Goal: Transaction & Acquisition: Download file/media

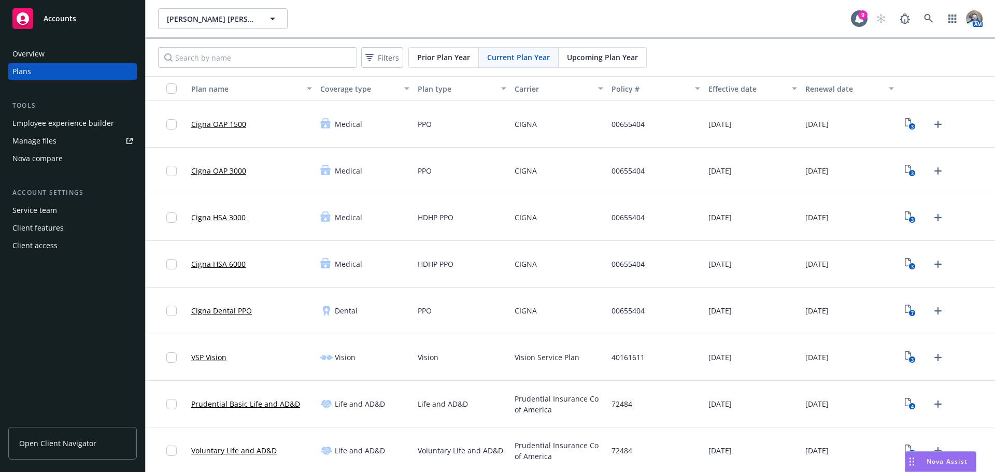
click at [33, 47] on div "Overview" at bounding box center [28, 54] width 32 height 17
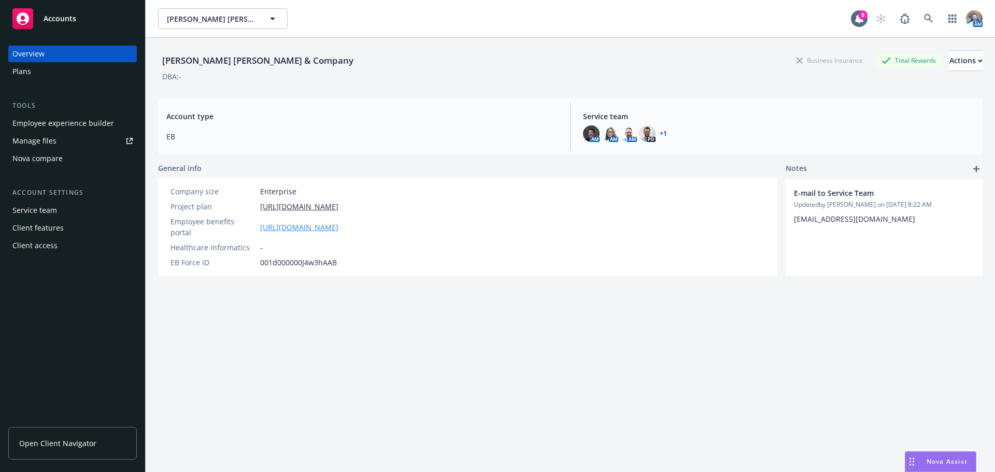
click at [307, 226] on link "[URL][DOMAIN_NAME]" at bounding box center [299, 227] width 78 height 11
click at [206, 20] on span "[PERSON_NAME] [PERSON_NAME] & Company" at bounding box center [212, 18] width 90 height 11
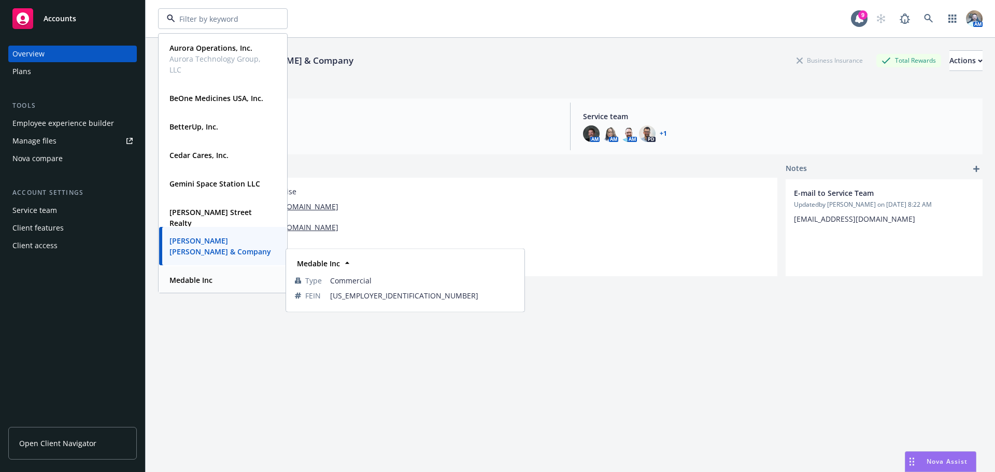
click at [185, 276] on strong "Medable Inc" at bounding box center [190, 280] width 43 height 10
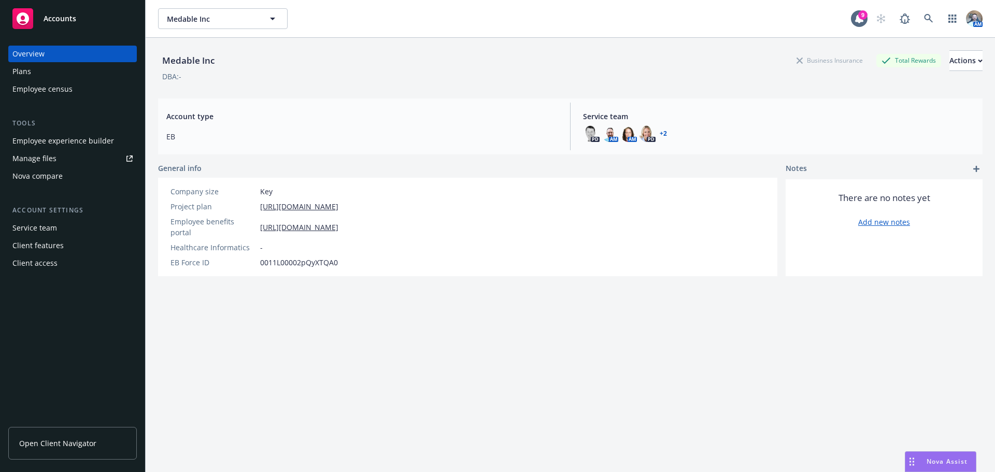
click at [33, 78] on div "Plans" at bounding box center [72, 71] width 120 height 17
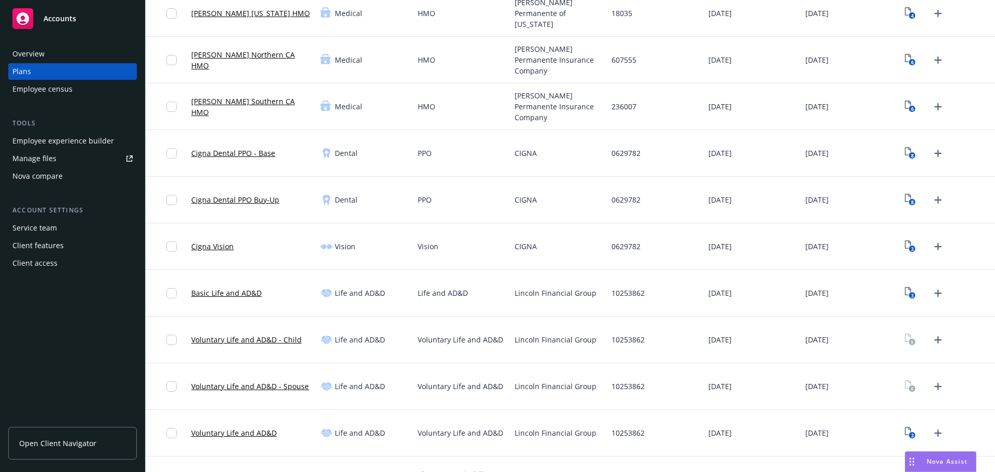
scroll to position [259, 0]
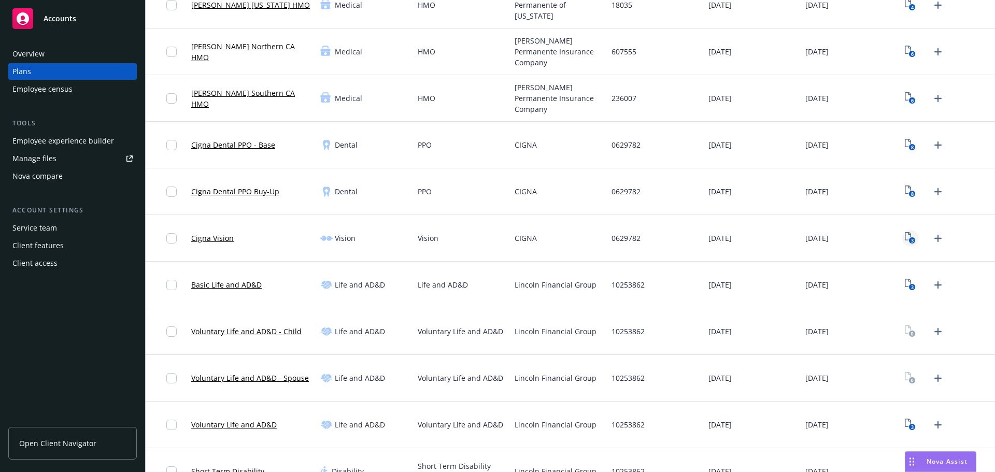
click at [909, 241] on rect "View Plan Documents" at bounding box center [912, 240] width 7 height 7
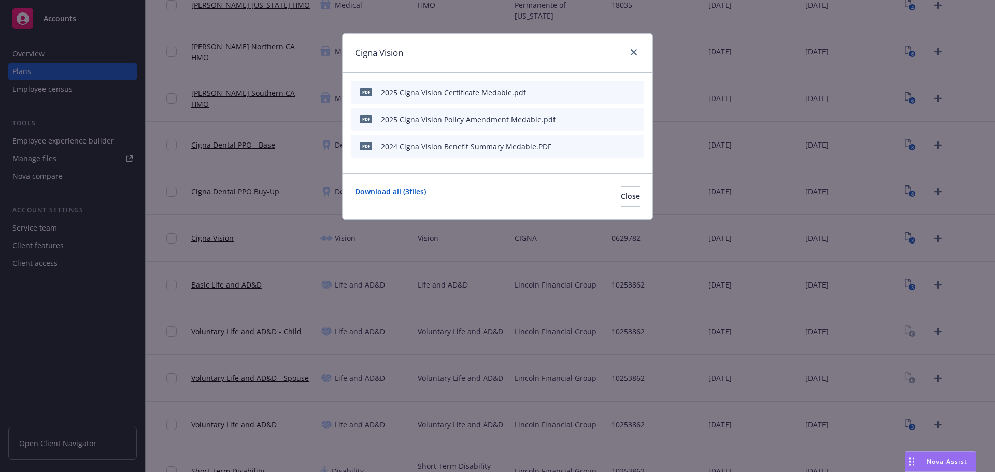
click at [600, 90] on icon "download file" at bounding box center [600, 92] width 8 height 8
click at [599, 120] on icon "download file" at bounding box center [600, 119] width 8 height 8
click at [598, 144] on icon "download file" at bounding box center [600, 145] width 8 height 8
click at [632, 57] on link "close" at bounding box center [633, 52] width 12 height 12
